Goal: Information Seeking & Learning: Find specific fact

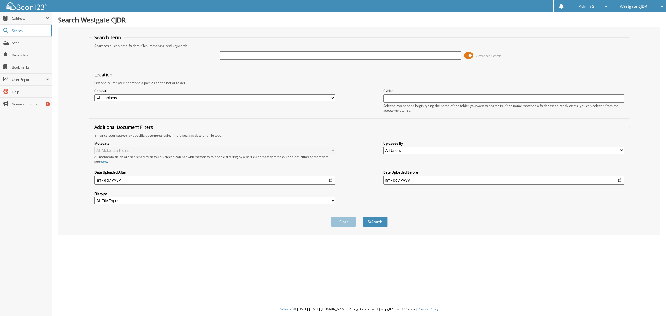
click at [96, 89] on label "Cabinet" at bounding box center [214, 91] width 241 height 5
click at [237, 65] on fieldset "Search Term Searches all cabinets, folders, files, metadata, and keywords Advan…" at bounding box center [360, 50] width 542 height 32
click at [242, 60] on div "Advanced Search" at bounding box center [360, 55] width 536 height 15
click at [244, 57] on input "text" at bounding box center [340, 55] width 241 height 8
paste input "8349P"
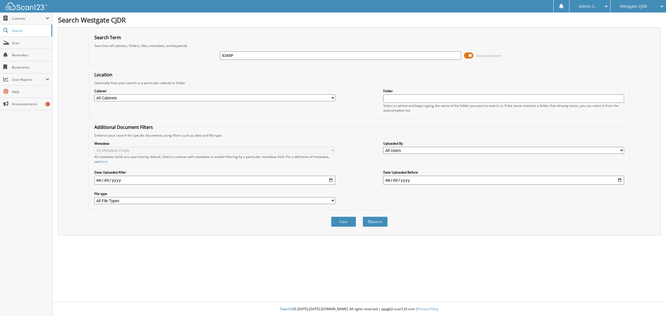
type input "8349P"
click at [363, 216] on button "Search" at bounding box center [375, 221] width 25 height 10
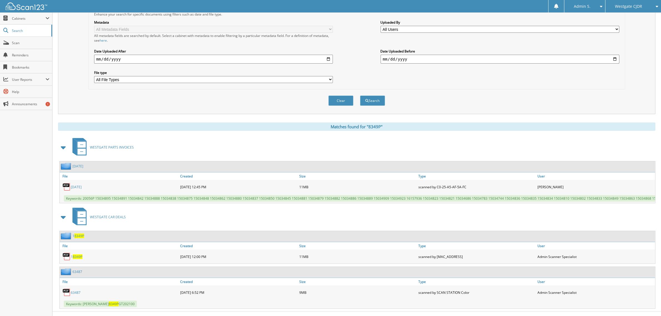
scroll to position [130, 0]
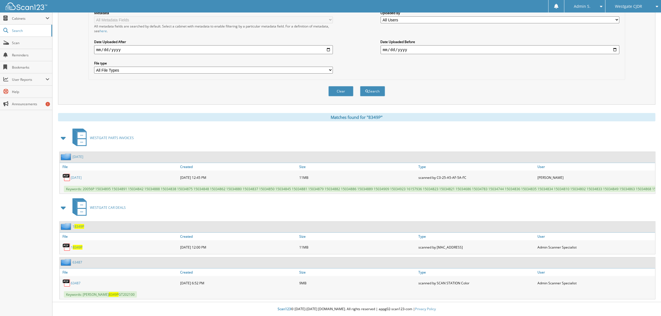
click at [78, 256] on div "1 8349P File Created Size Type User 8349P 11MB 63487 File Created Size Type User" at bounding box center [356, 260] width 597 height 78
click at [77, 250] on div "1 8349P" at bounding box center [119, 246] width 119 height 11
click at [76, 249] on span "8349P" at bounding box center [78, 247] width 10 height 5
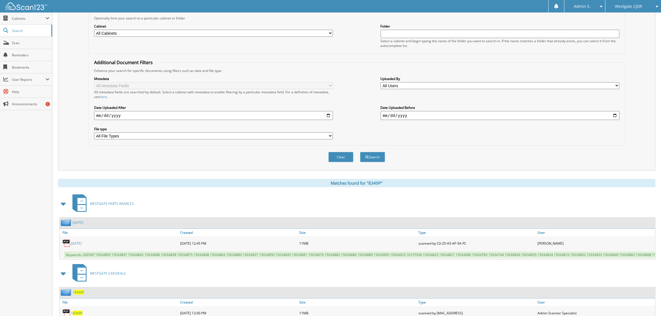
scroll to position [0, 0]
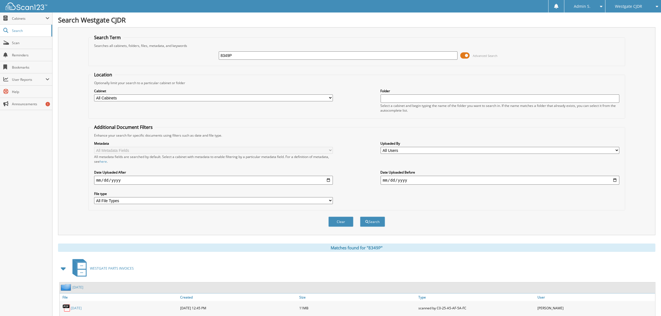
drag, startPoint x: 241, startPoint y: 52, endPoint x: 186, endPoint y: 55, distance: 54.5
click at [186, 55] on div "8349P Advanced Search" at bounding box center [356, 55] width 531 height 15
paste input "_63487"
click at [224, 55] on input "_63487" at bounding box center [338, 55] width 239 height 8
type input "63487"
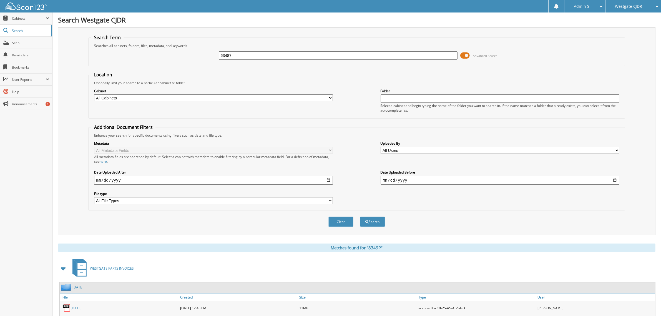
click at [360, 216] on button "Search" at bounding box center [372, 221] width 25 height 10
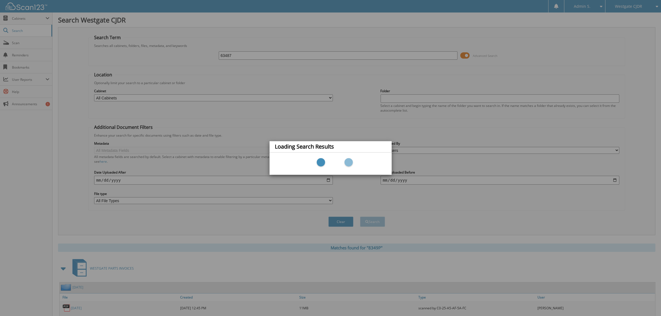
scroll to position [22, 0]
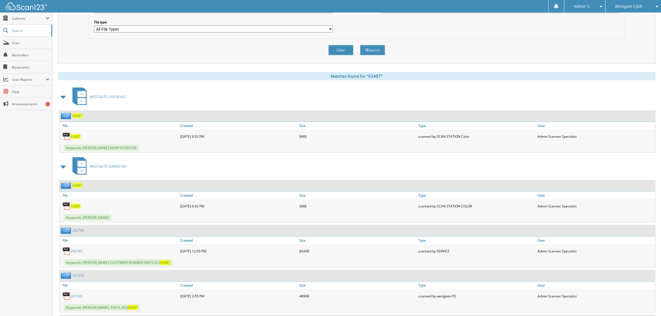
scroll to position [173, 0]
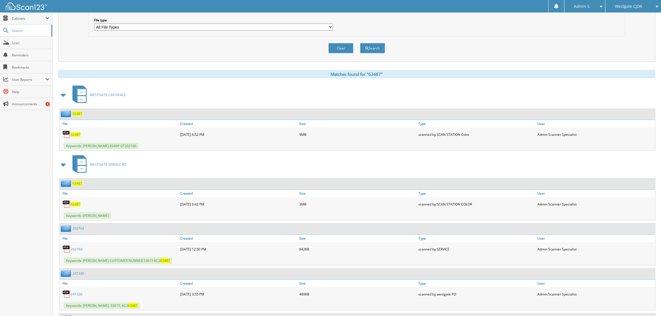
click at [73, 132] on span "63487" at bounding box center [76, 134] width 10 height 5
